Goal: Information Seeking & Learning: Learn about a topic

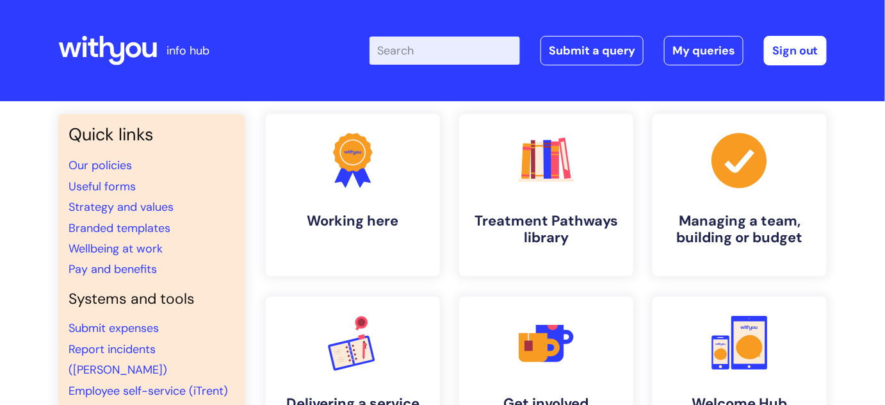
click at [425, 50] on input "Enter your search term here..." at bounding box center [444, 50] width 150 height 28
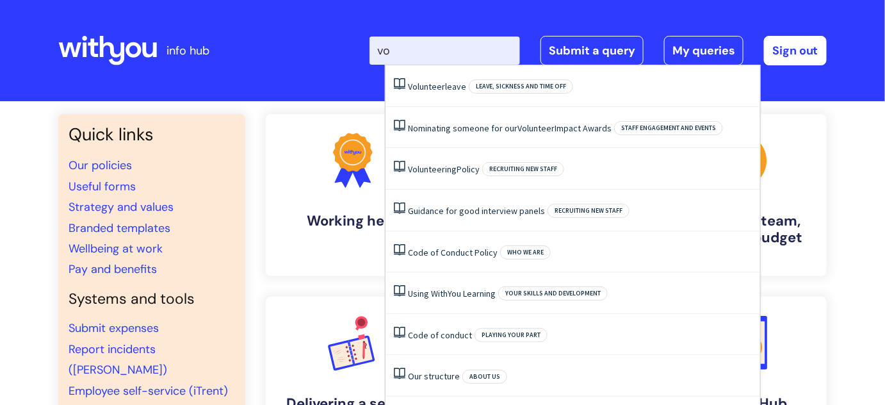
type input "v"
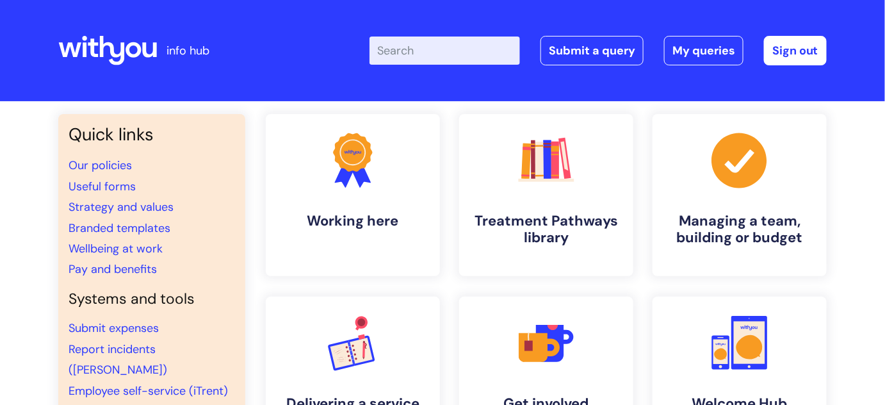
click at [442, 55] on input "Enter your search term here..." at bounding box center [444, 50] width 150 height 28
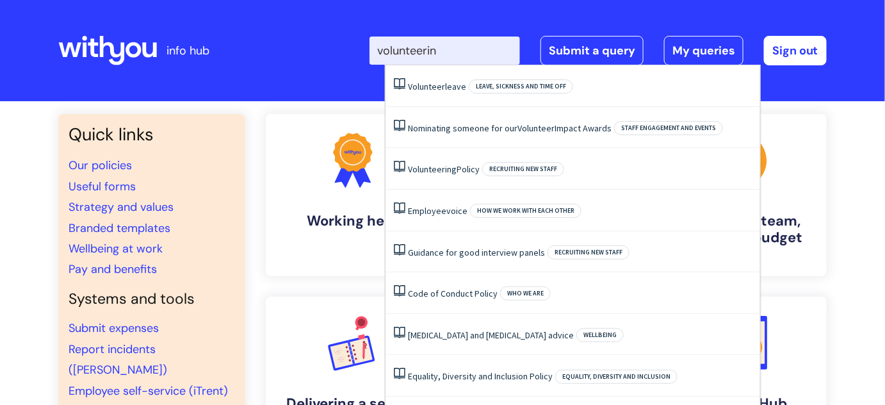
type input "volunteering"
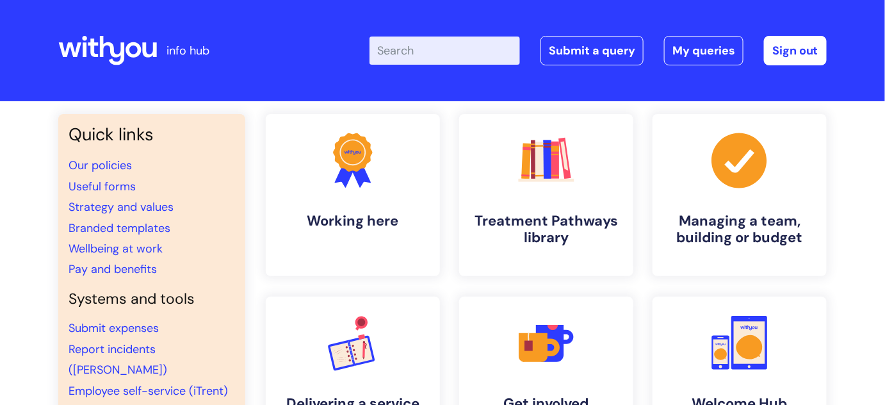
click at [400, 59] on input "Enter your search term here..." at bounding box center [444, 50] width 150 height 28
type input "volunteer"
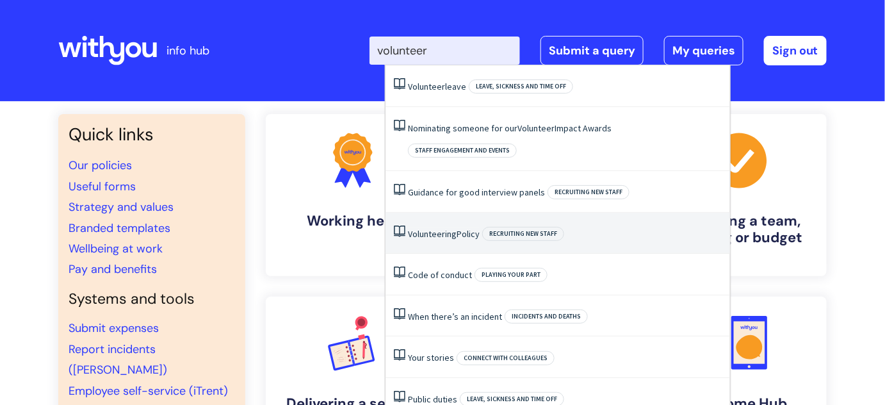
click at [464, 228] on link "Volunteering Policy" at bounding box center [444, 234] width 72 height 12
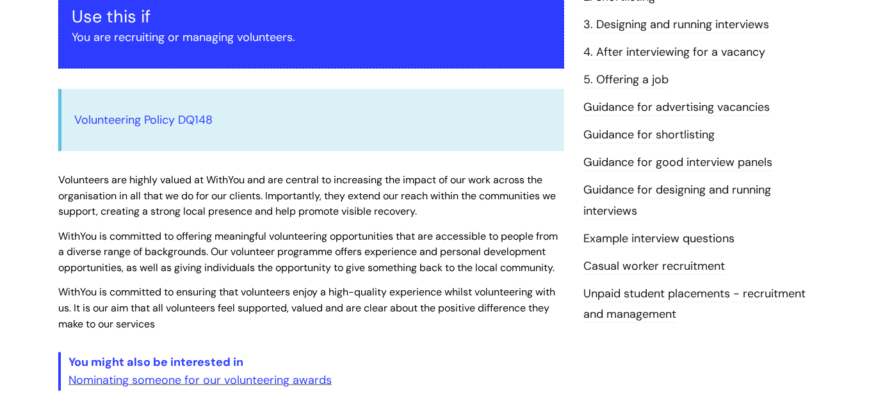
scroll to position [232, 0]
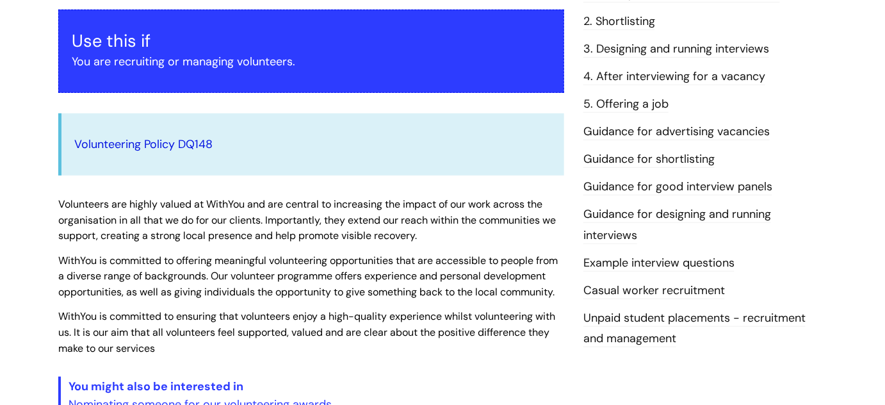
click at [159, 143] on link "Volunteering Policy DQ148" at bounding box center [143, 143] width 138 height 15
